Goal: Check status: Check status

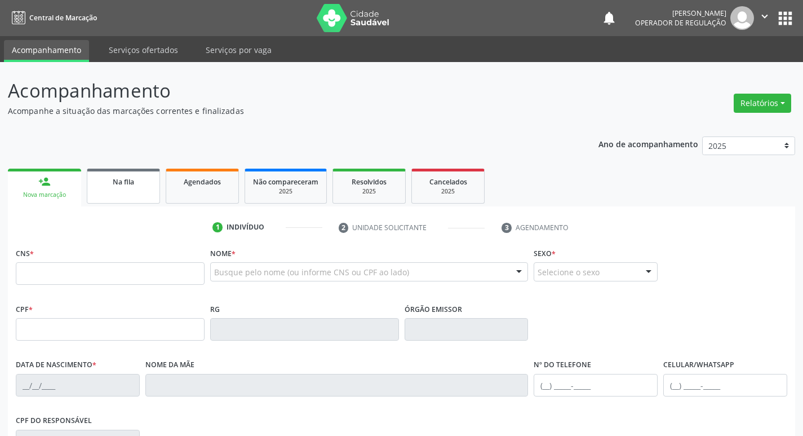
click at [136, 197] on link "Na fila" at bounding box center [123, 185] width 73 height 35
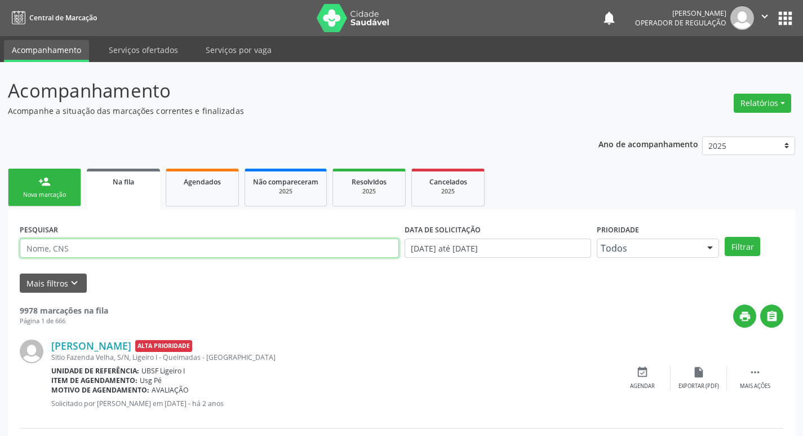
click at [94, 246] on input "text" at bounding box center [209, 247] width 379 height 19
click at [153, 254] on input "703009891633674" at bounding box center [209, 247] width 379 height 19
click at [153, 252] on input "703009891633674" at bounding box center [209, 247] width 379 height 19
click at [155, 254] on input "703009891633674" at bounding box center [209, 247] width 379 height 19
type input "703009891633674"
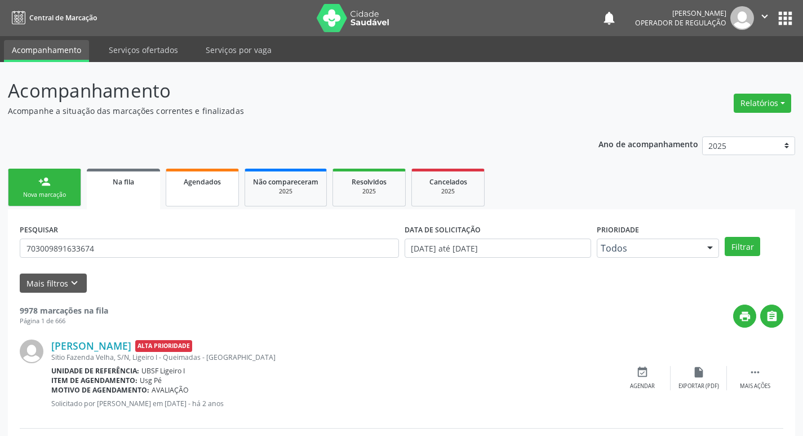
click at [207, 189] on link "Agendados" at bounding box center [202, 187] width 73 height 38
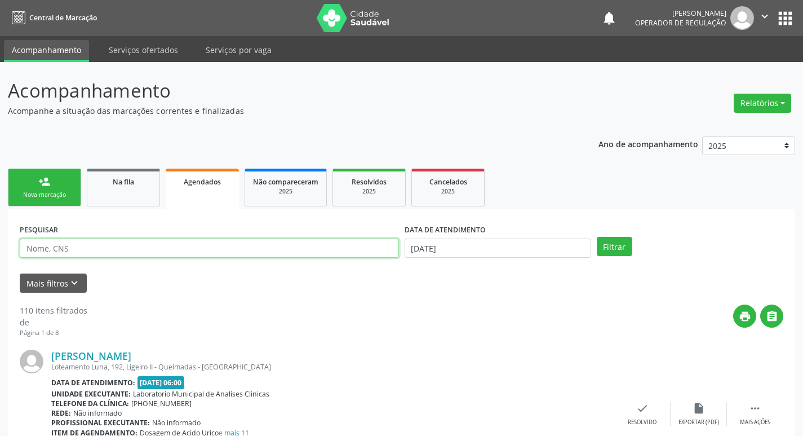
click at [193, 250] on input "text" at bounding box center [209, 247] width 379 height 19
paste input "703009891633674"
type input "703009891633674"
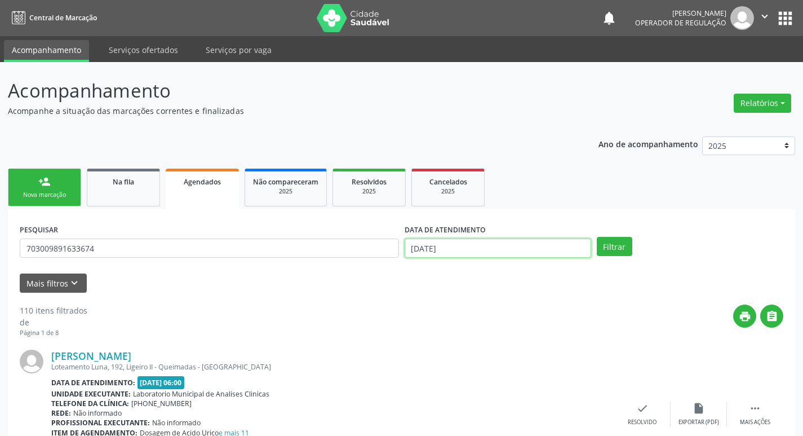
click at [492, 250] on input "[DATE]" at bounding box center [498, 247] width 187 height 19
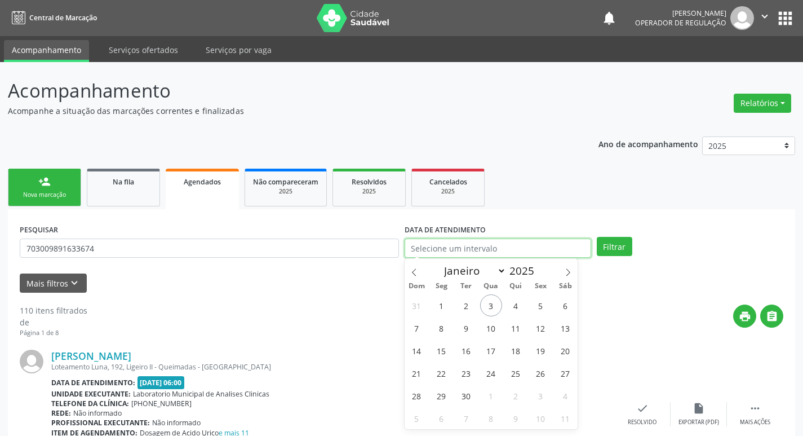
click at [597, 237] on button "Filtrar" at bounding box center [614, 246] width 35 height 19
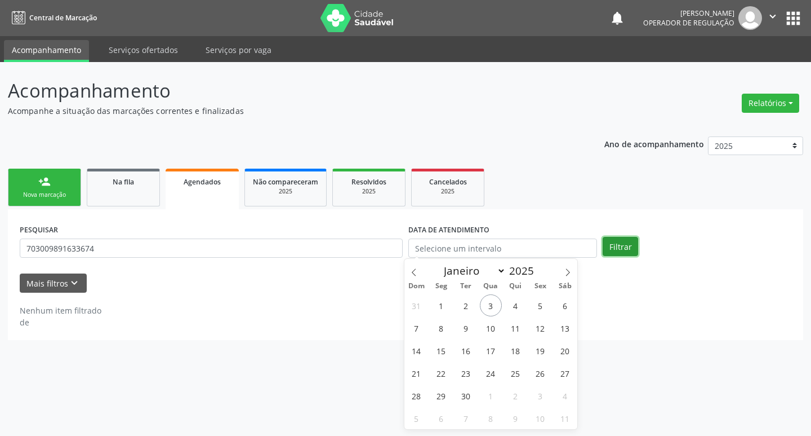
click at [619, 245] on button "Filtrar" at bounding box center [620, 246] width 35 height 19
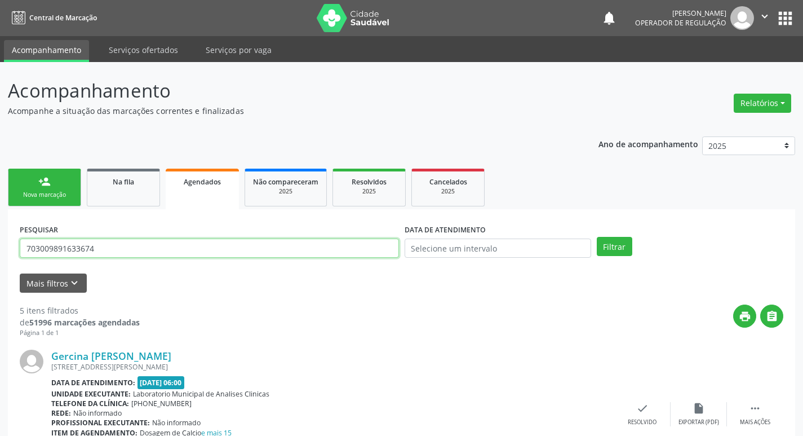
click at [105, 248] on input "703009891633674" at bounding box center [209, 247] width 379 height 19
type input "702404078161828"
click at [597, 237] on button "Filtrar" at bounding box center [614, 246] width 35 height 19
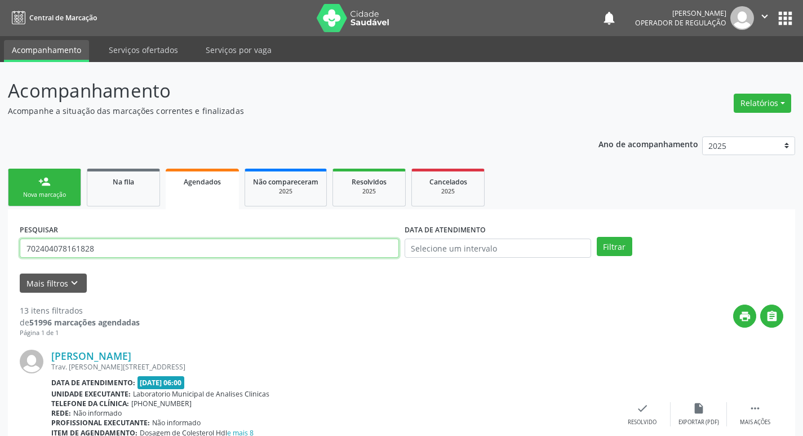
click at [146, 246] on input "702404078161828" at bounding box center [209, 247] width 379 height 19
click at [150, 242] on input "702404078161828" at bounding box center [209, 247] width 379 height 19
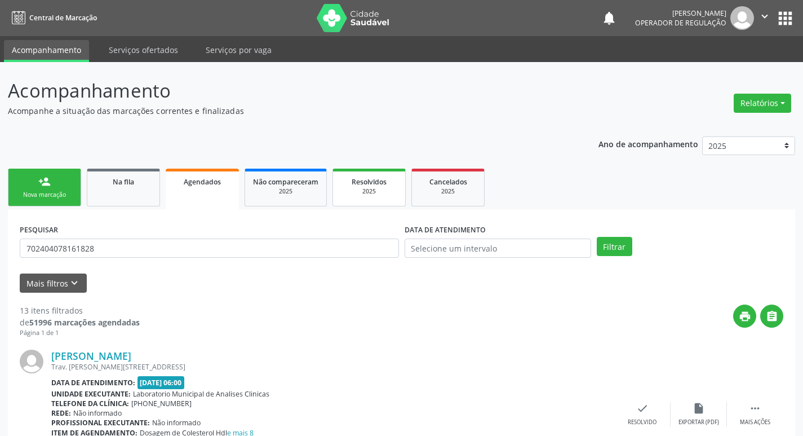
click at [361, 181] on span "Resolvidos" at bounding box center [369, 182] width 35 height 10
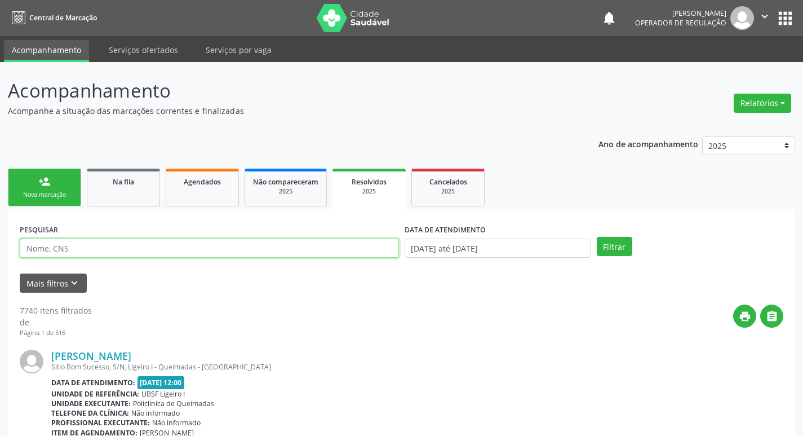
click at [247, 246] on input "text" at bounding box center [209, 247] width 379 height 19
paste input "702404078161828"
type input "702404078161828"
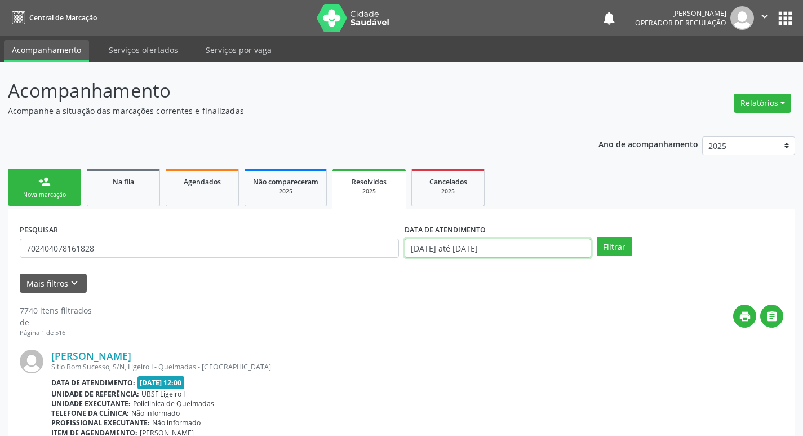
click at [503, 245] on input "[DATE] até [DATE]" at bounding box center [498, 247] width 187 height 19
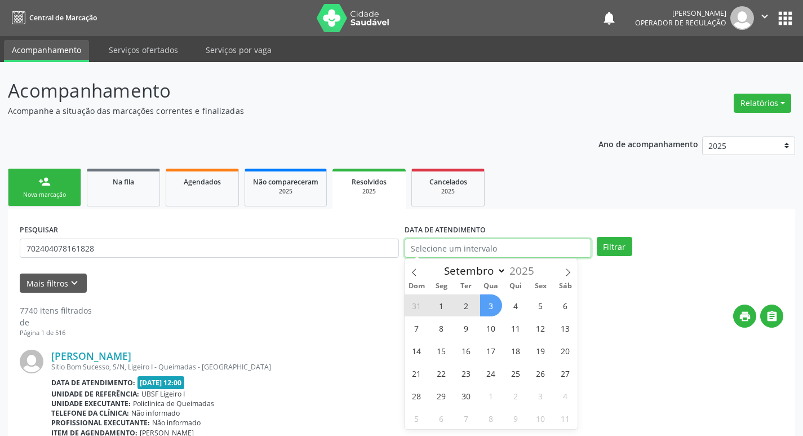
select select "0"
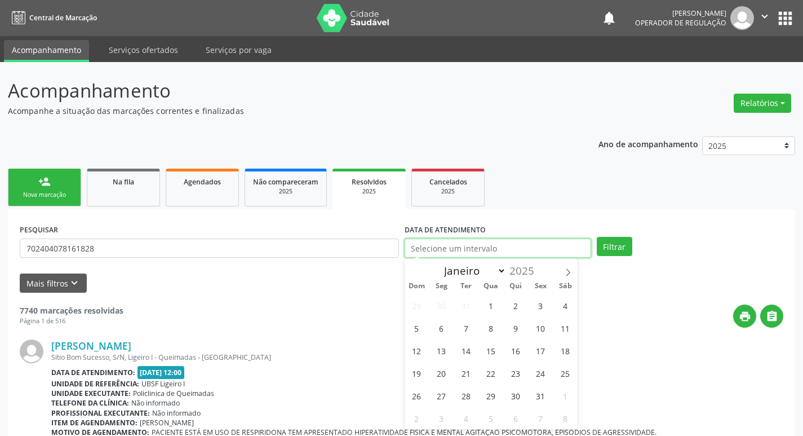
click at [597, 237] on button "Filtrar" at bounding box center [614, 246] width 35 height 19
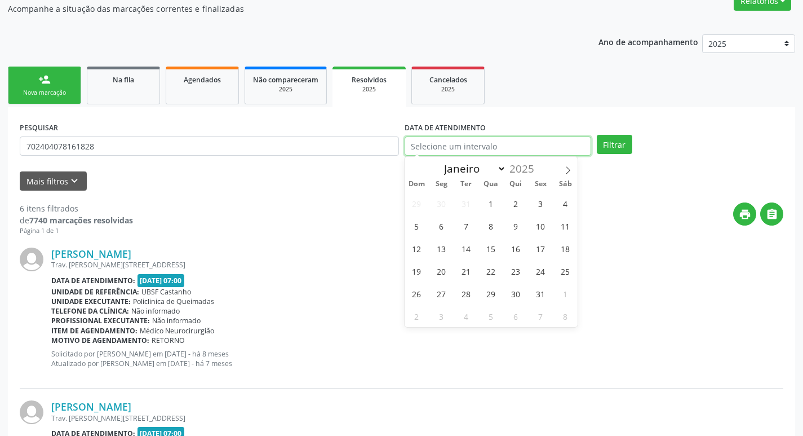
scroll to position [49, 0]
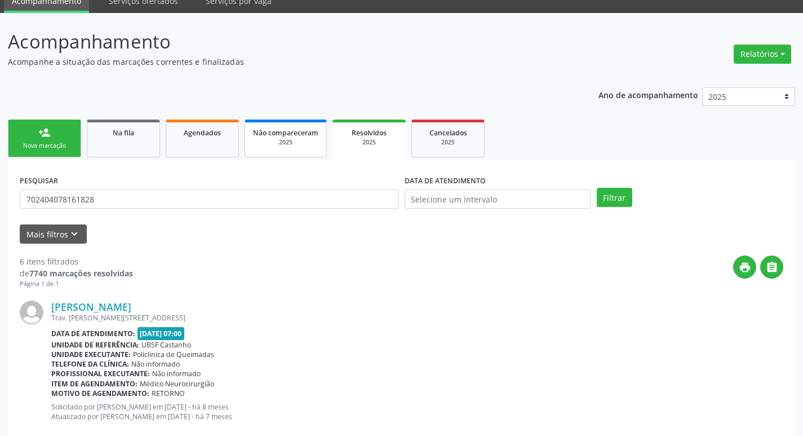
click at [274, 140] on div "2025" at bounding box center [285, 142] width 65 height 8
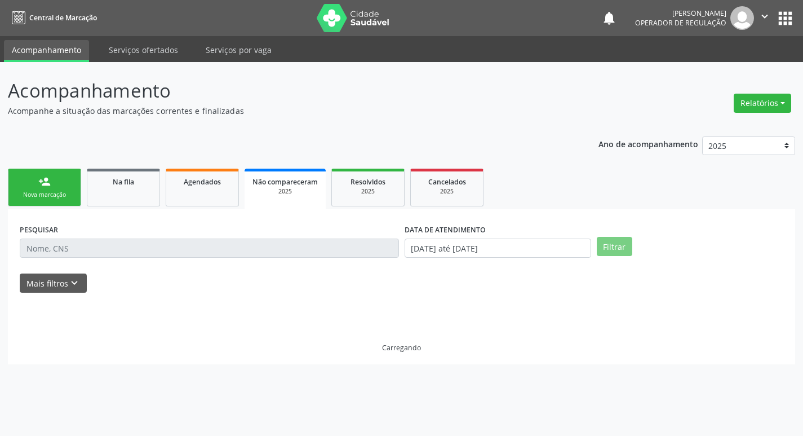
scroll to position [0, 0]
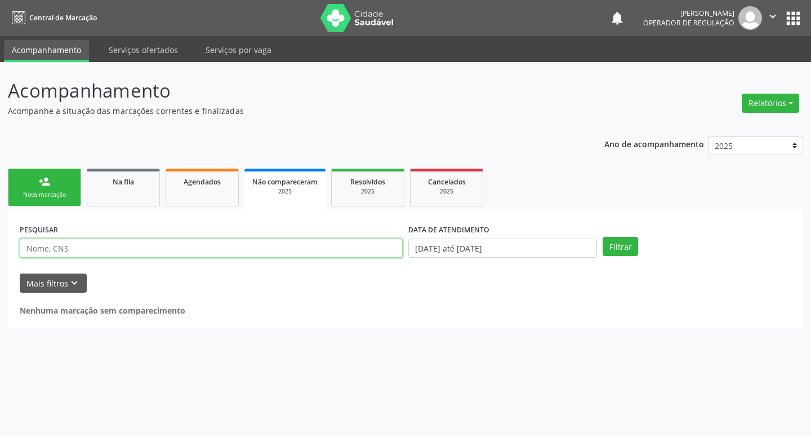
click at [272, 245] on input "text" at bounding box center [211, 247] width 383 height 19
paste input "702404078161828"
type input "702404078161828"
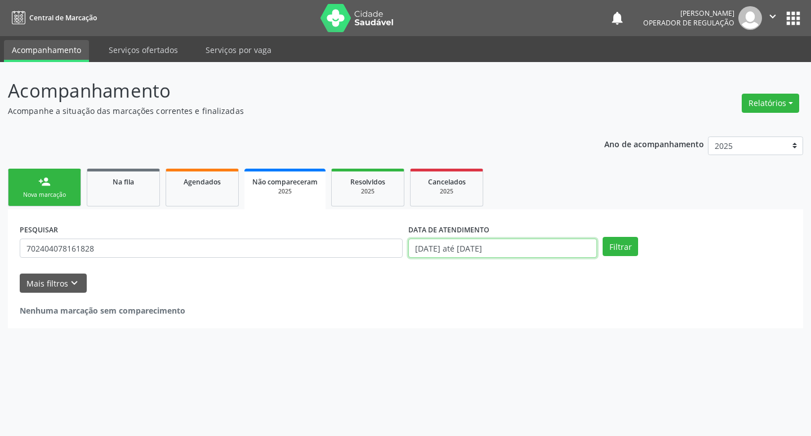
click at [438, 250] on input "[DATE] até [DATE]" at bounding box center [503, 247] width 189 height 19
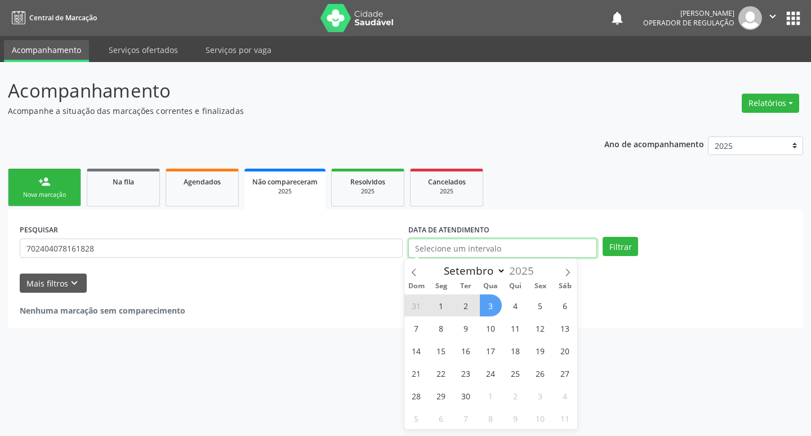
select select "0"
click at [603, 237] on button "Filtrar" at bounding box center [620, 246] width 35 height 19
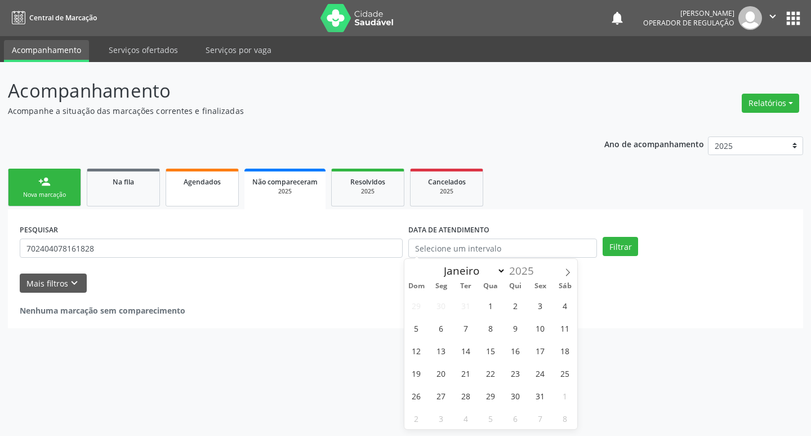
click at [185, 184] on span "Agendados" at bounding box center [202, 182] width 37 height 10
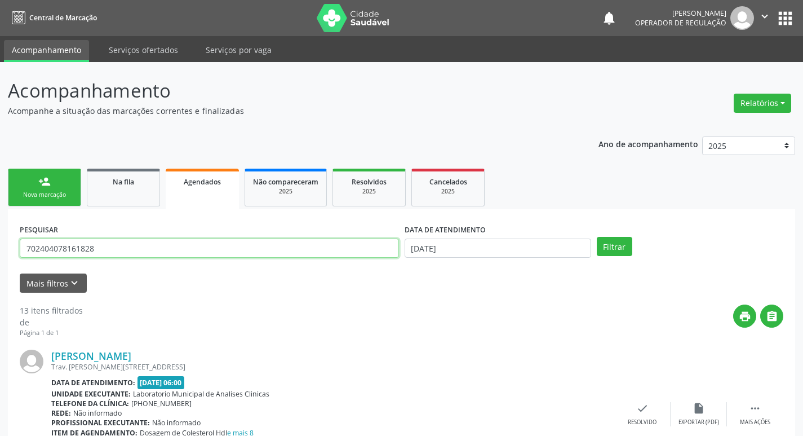
click at [168, 255] on input "702404078161828" at bounding box center [209, 247] width 379 height 19
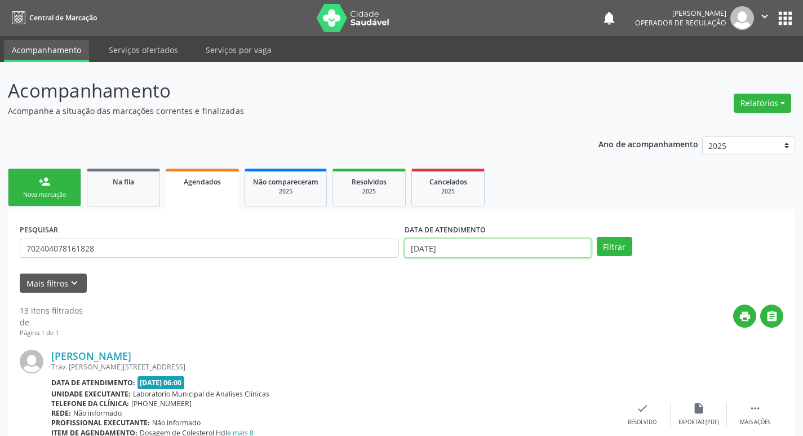
click at [467, 247] on input "[DATE]" at bounding box center [498, 247] width 187 height 19
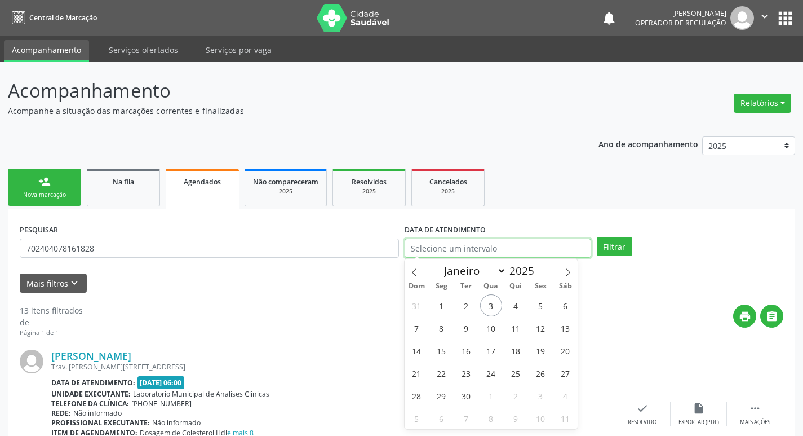
click at [597, 237] on button "Filtrar" at bounding box center [614, 246] width 35 height 19
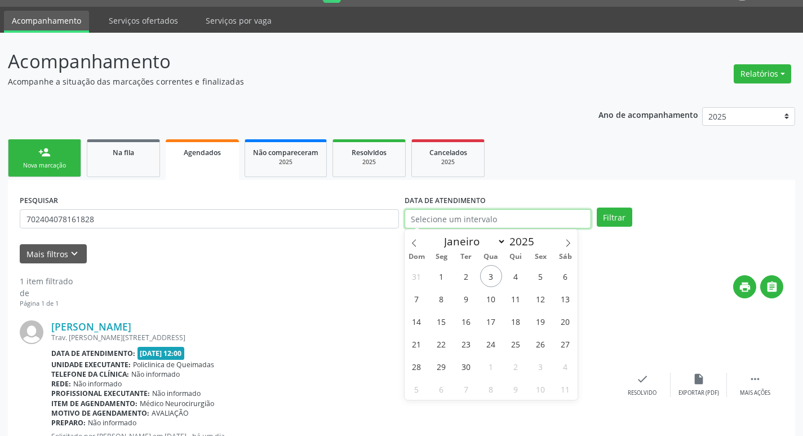
scroll to position [74, 0]
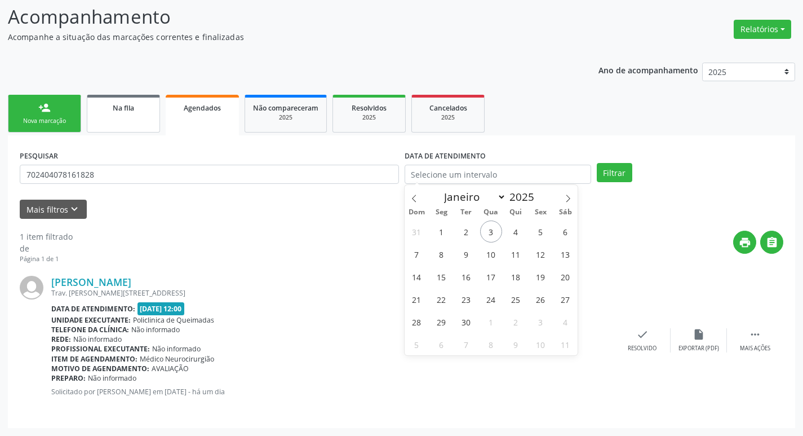
click at [124, 116] on link "Na fila" at bounding box center [123, 114] width 73 height 38
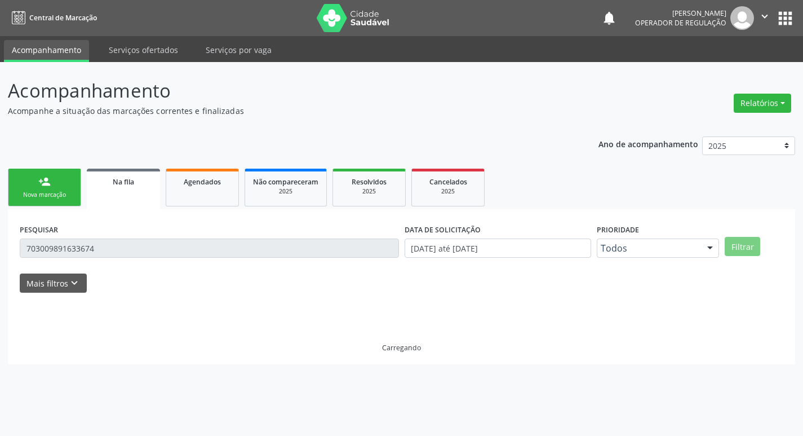
scroll to position [0, 0]
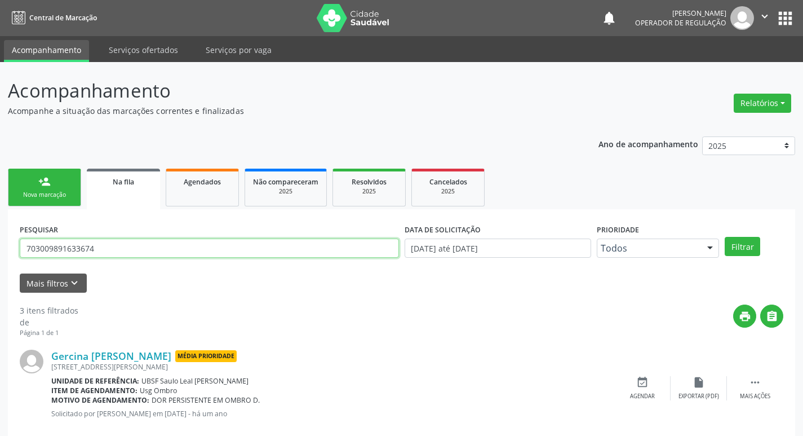
click at [157, 247] on input "703009891633674" at bounding box center [209, 247] width 379 height 19
paste input "2404078161828"
type input "702404078161828"
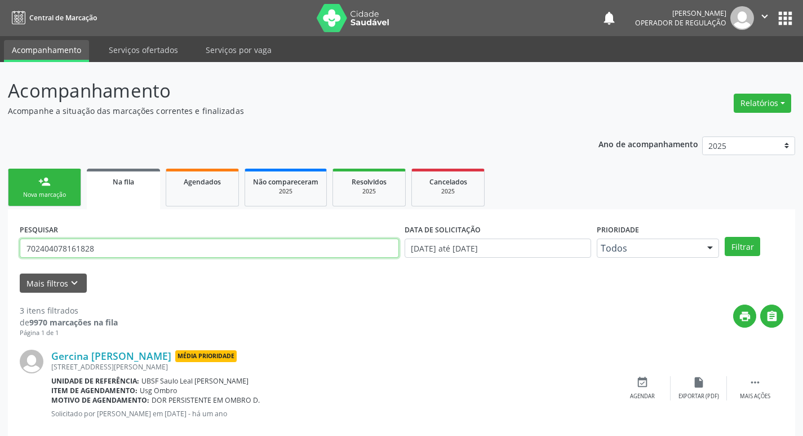
click at [725, 237] on button "Filtrar" at bounding box center [742, 246] width 35 height 19
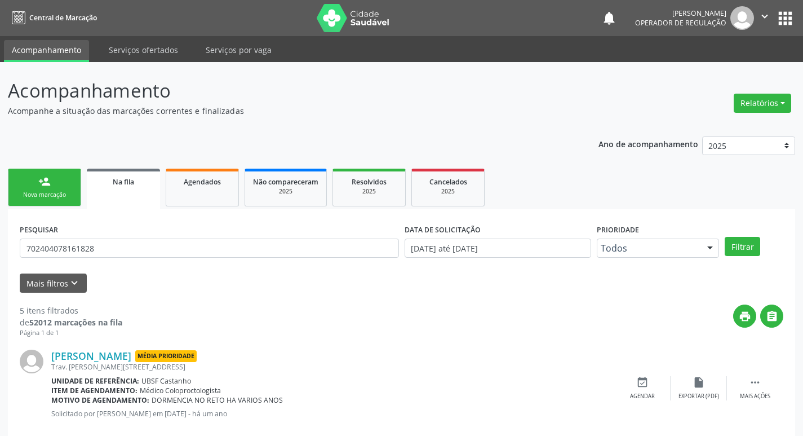
click at [791, 19] on button "apps" at bounding box center [785, 18] width 20 height 20
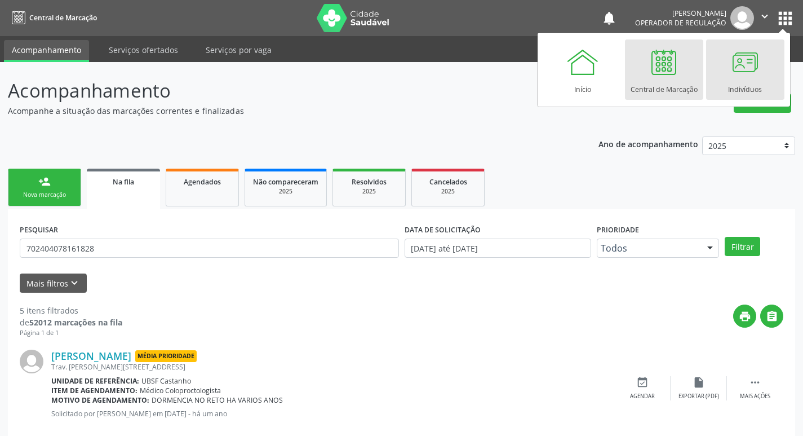
click at [732, 66] on div at bounding box center [745, 62] width 34 height 34
